Goal: Find specific page/section: Find specific page/section

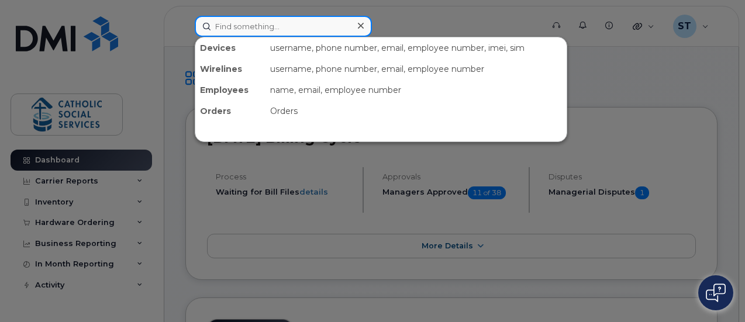
click at [248, 23] on input at bounding box center [283, 26] width 177 height 21
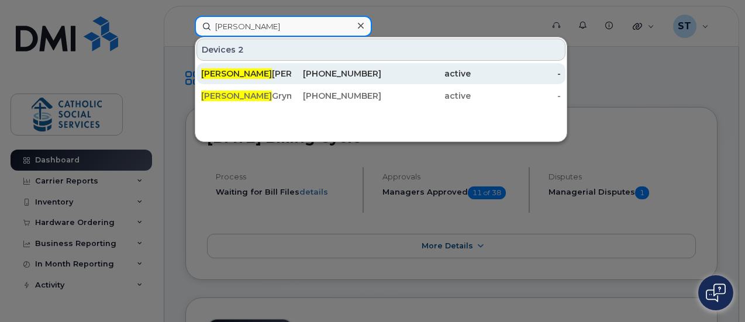
type input "[PERSON_NAME]"
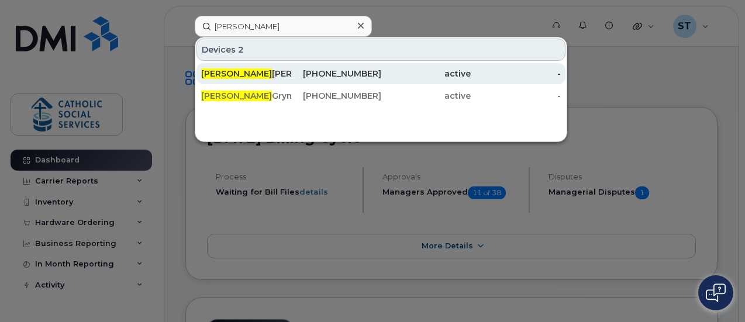
click at [246, 70] on div "[PERSON_NAME]" at bounding box center [246, 74] width 90 height 12
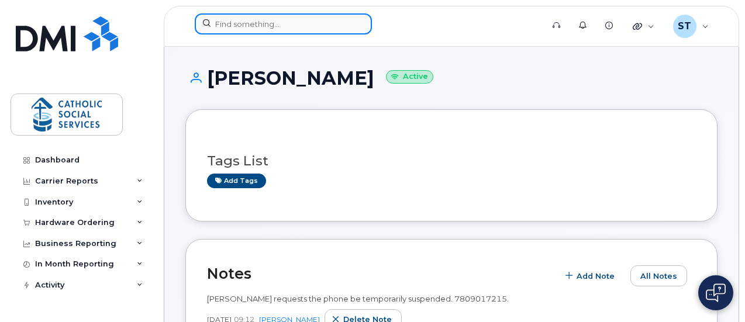
click at [290, 27] on input at bounding box center [283, 23] width 177 height 21
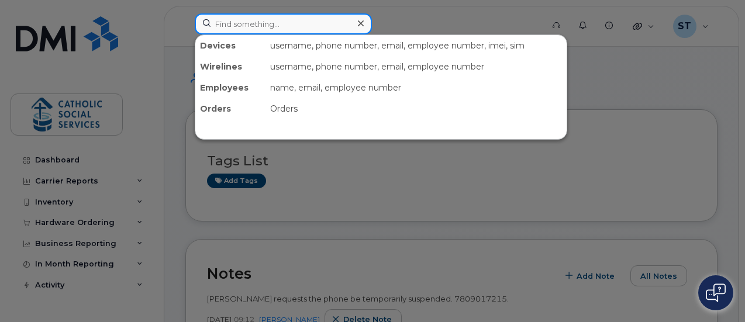
paste input "(780) 717-6089"
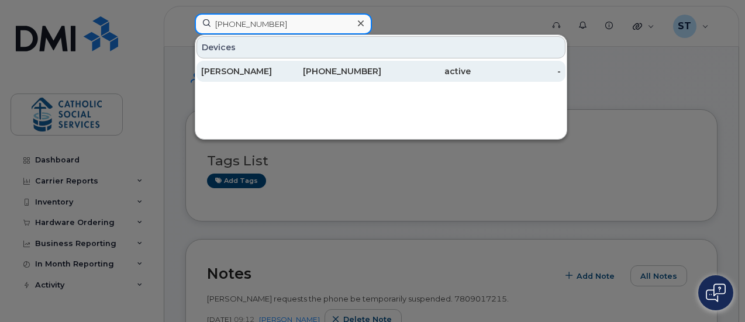
type input "(780) 717-6089"
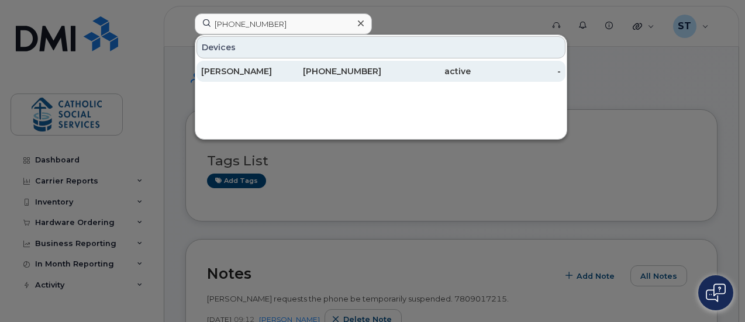
click at [334, 69] on div "780-717-6089" at bounding box center [336, 71] width 90 height 12
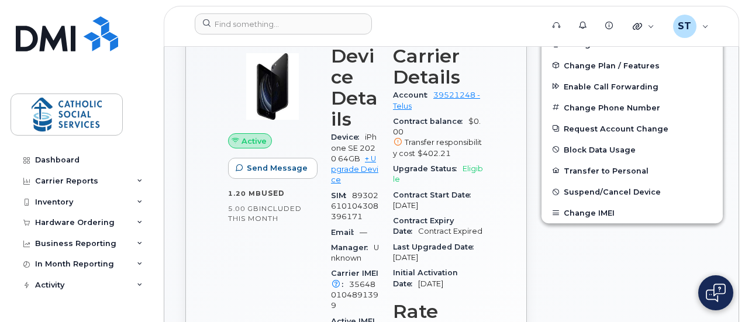
scroll to position [421, 0]
